Goal: Information Seeking & Learning: Understand process/instructions

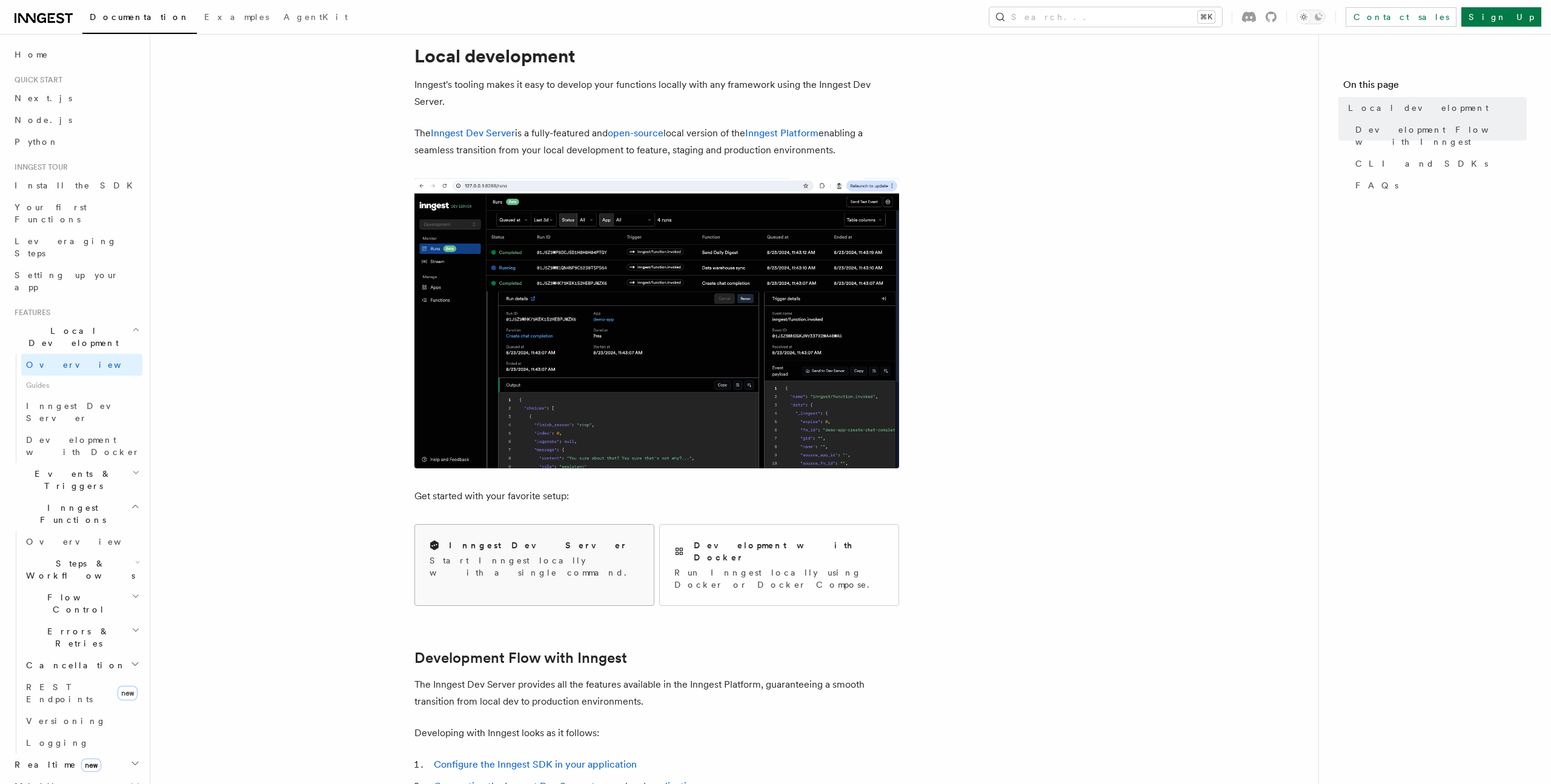
scroll to position [36, 0]
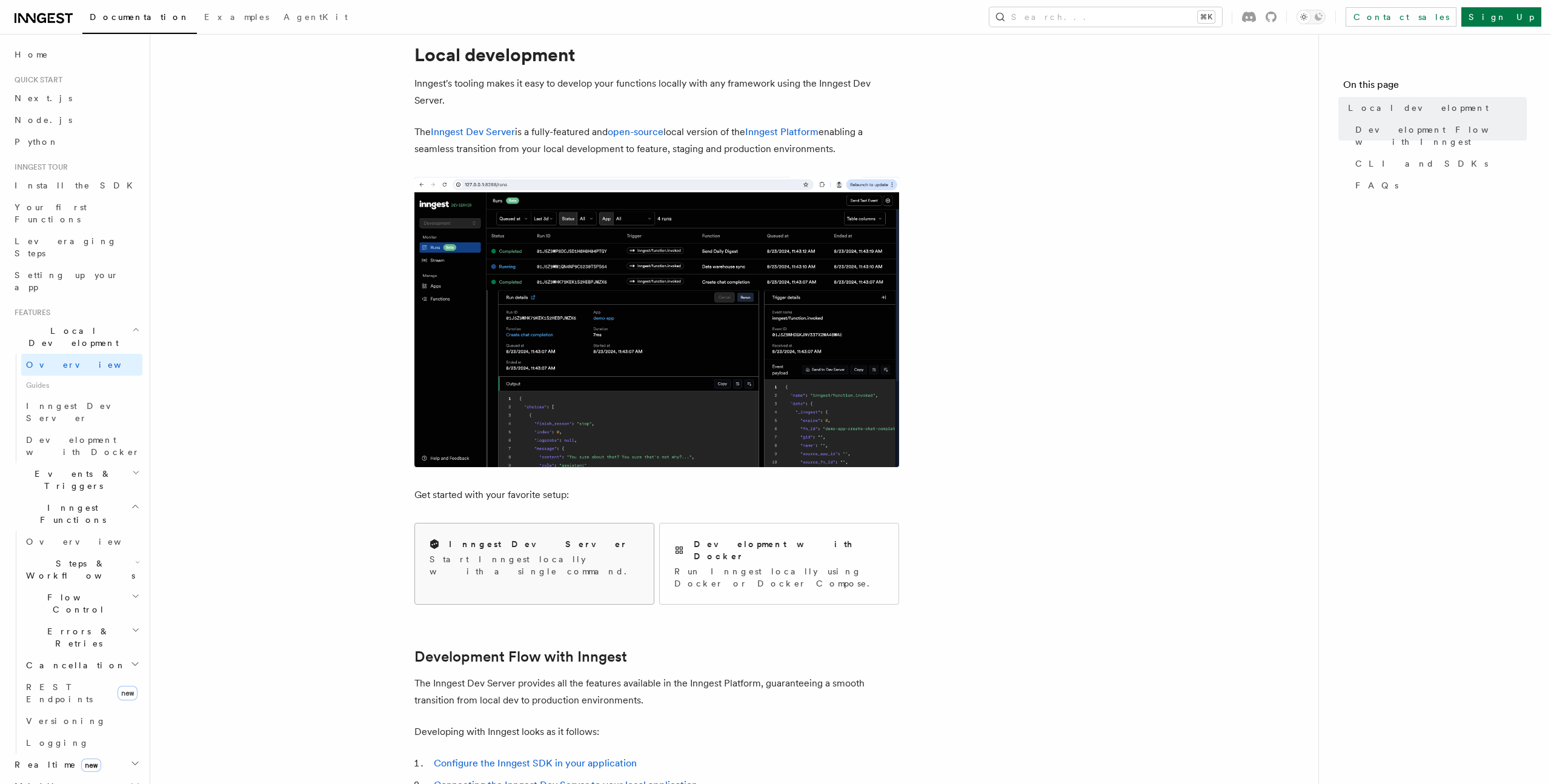
click at [480, 556] on p "Start Inngest locally with a single command." at bounding box center [534, 565] width 209 height 24
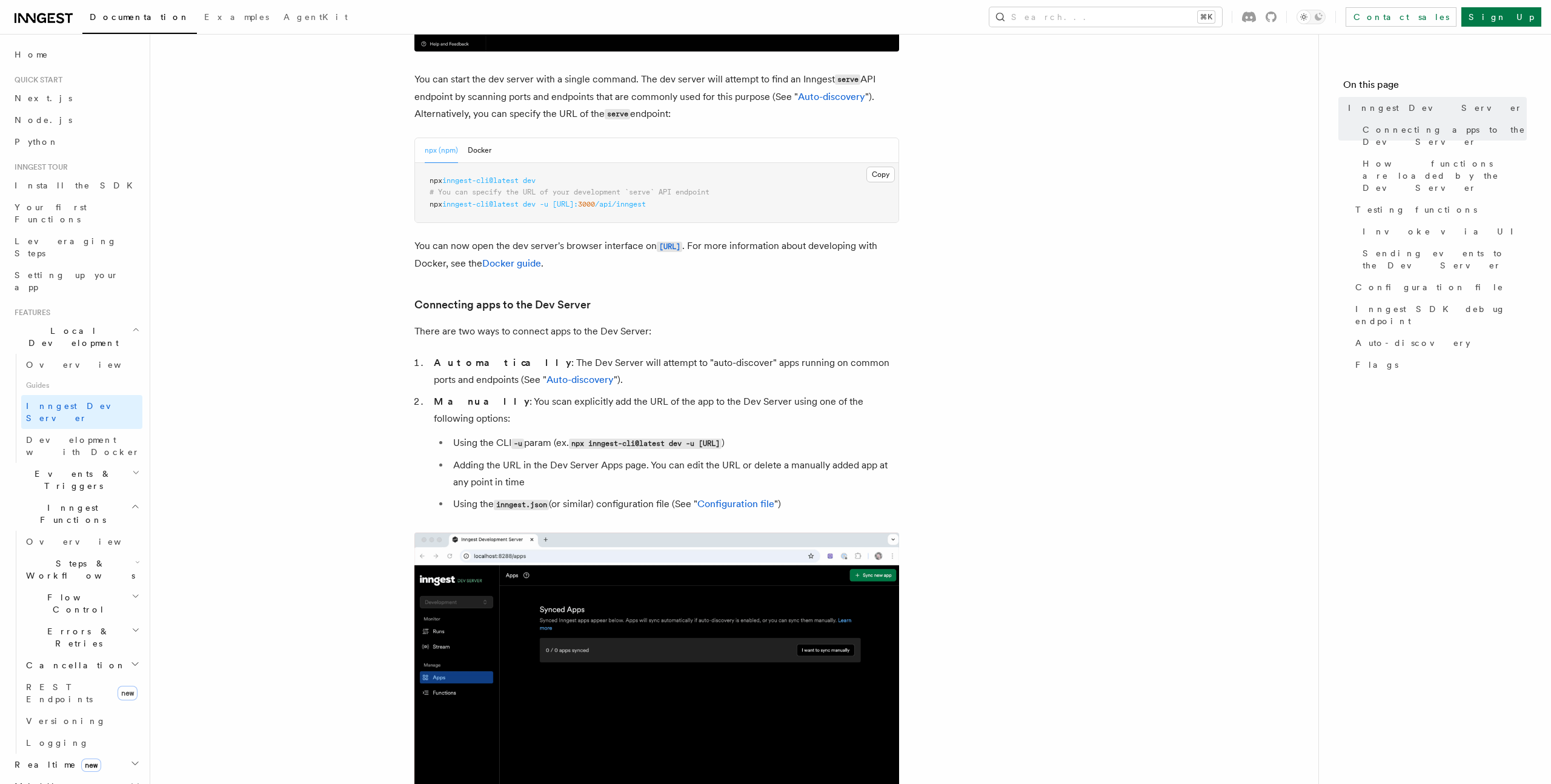
scroll to position [481, 0]
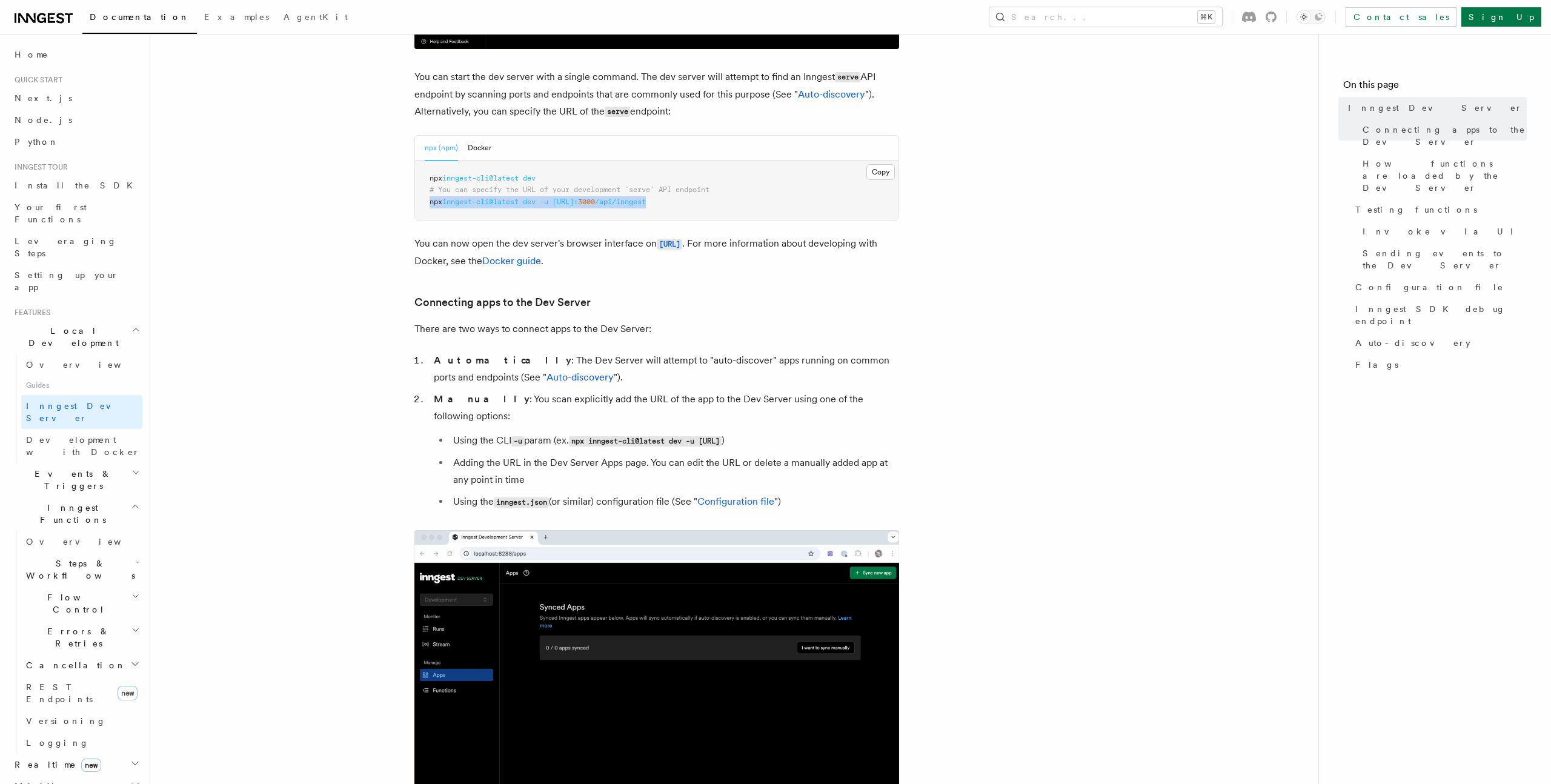
drag, startPoint x: 427, startPoint y: 203, endPoint x: 709, endPoint y: 203, distance: 282.0
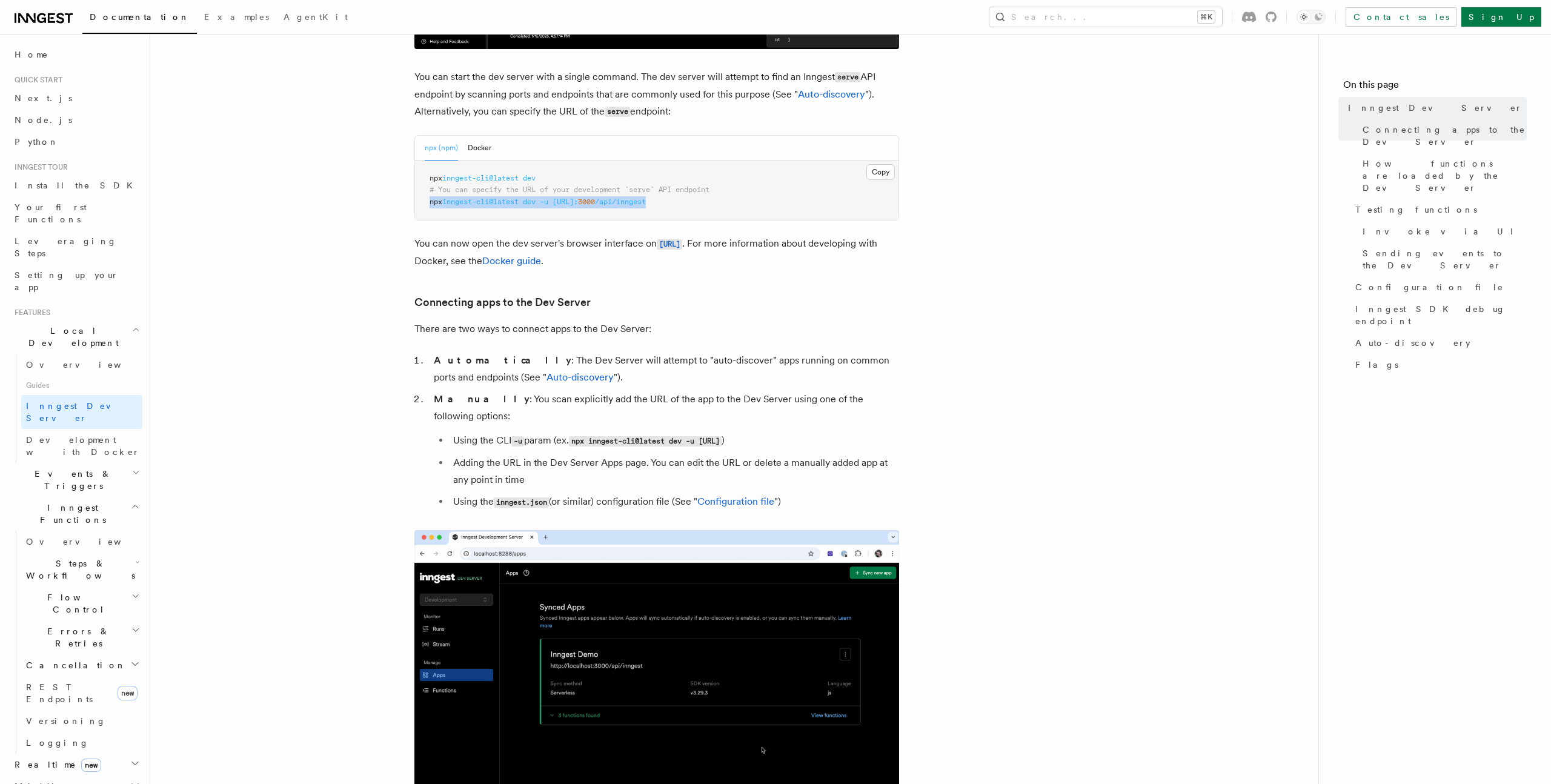
click at [710, 203] on pre "npx inngest-cli@latest dev # You can specify the URL of your development `serve…" at bounding box center [657, 191] width 484 height 60
copy span "npx inngest-cli@latest dev -u [URL]: 3000 /api/inngest"
